Goal: Transaction & Acquisition: Purchase product/service

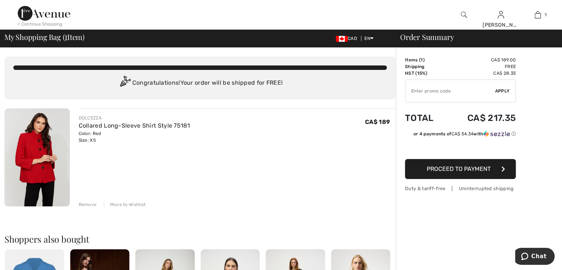
click at [132, 204] on div "Move to Wishlist" at bounding box center [125, 204] width 42 height 7
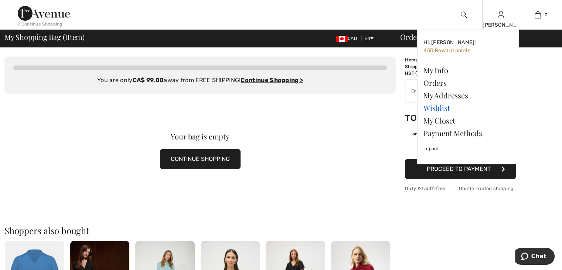
click at [438, 109] on link "Wishlist" at bounding box center [468, 108] width 89 height 13
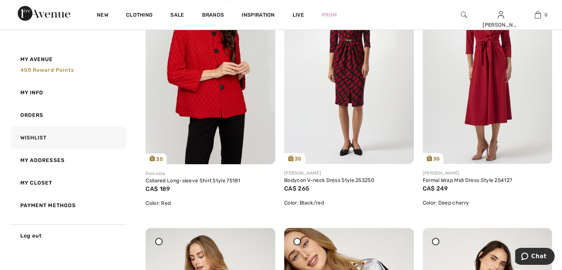
scroll to position [169, 0]
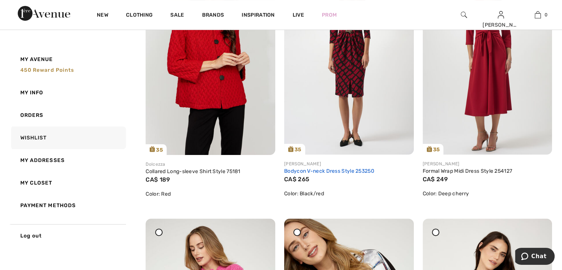
click at [359, 170] on link "Bodycon V-neck Dress Style 253250" at bounding box center [329, 171] width 90 height 6
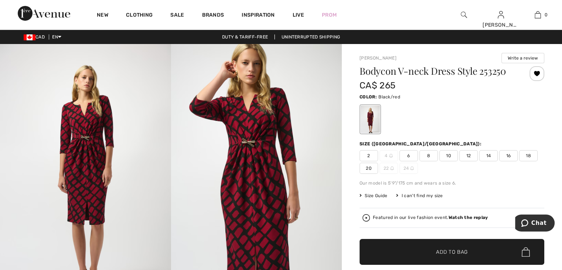
click at [96, 158] on img at bounding box center [85, 172] width 171 height 256
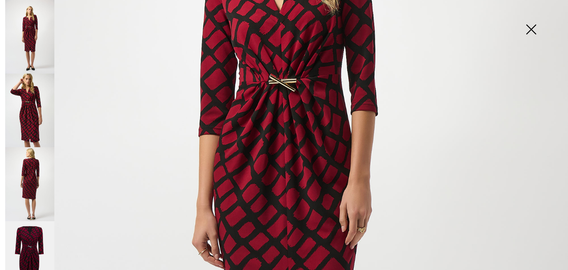
scroll to position [150, 0]
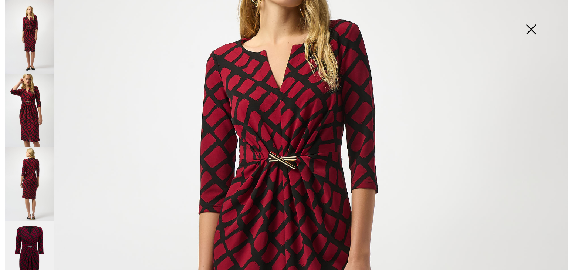
click at [31, 194] on img at bounding box center [29, 184] width 49 height 74
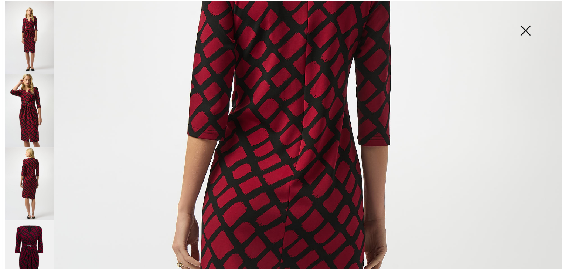
scroll to position [234, 0]
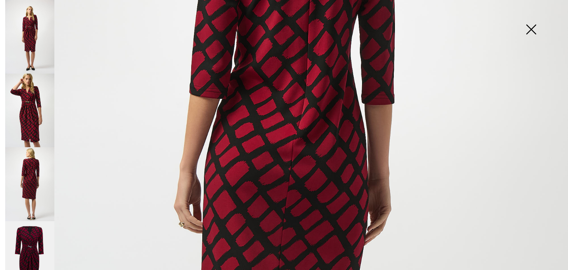
click at [33, 239] on img at bounding box center [29, 258] width 49 height 74
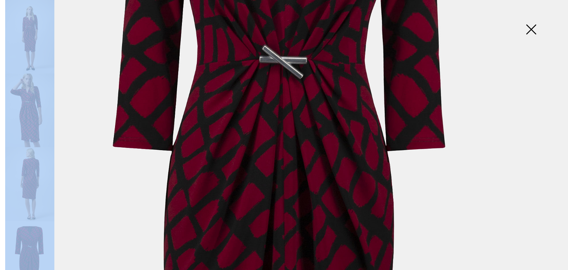
drag, startPoint x: 2, startPoint y: 218, endPoint x: 9, endPoint y: 241, distance: 24.3
click at [3, 241] on div at bounding box center [1, 135] width 3 height 270
click at [80, 190] on img at bounding box center [284, 191] width 568 height 851
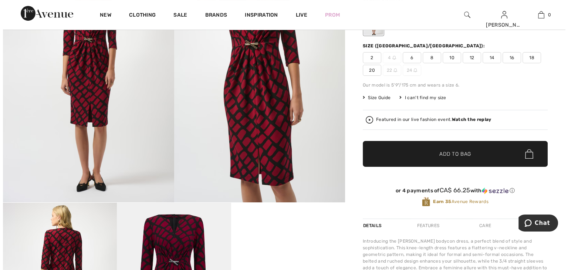
scroll to position [96, 0]
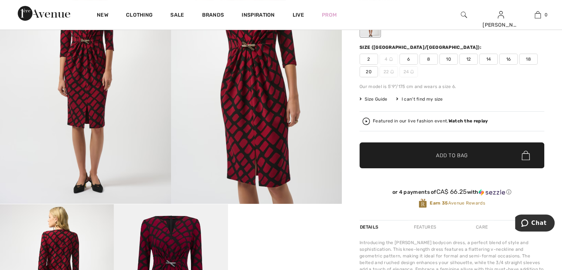
click at [468, 118] on strong "Watch the replay" at bounding box center [469, 120] width 40 height 5
